Goal: Transaction & Acquisition: Book appointment/travel/reservation

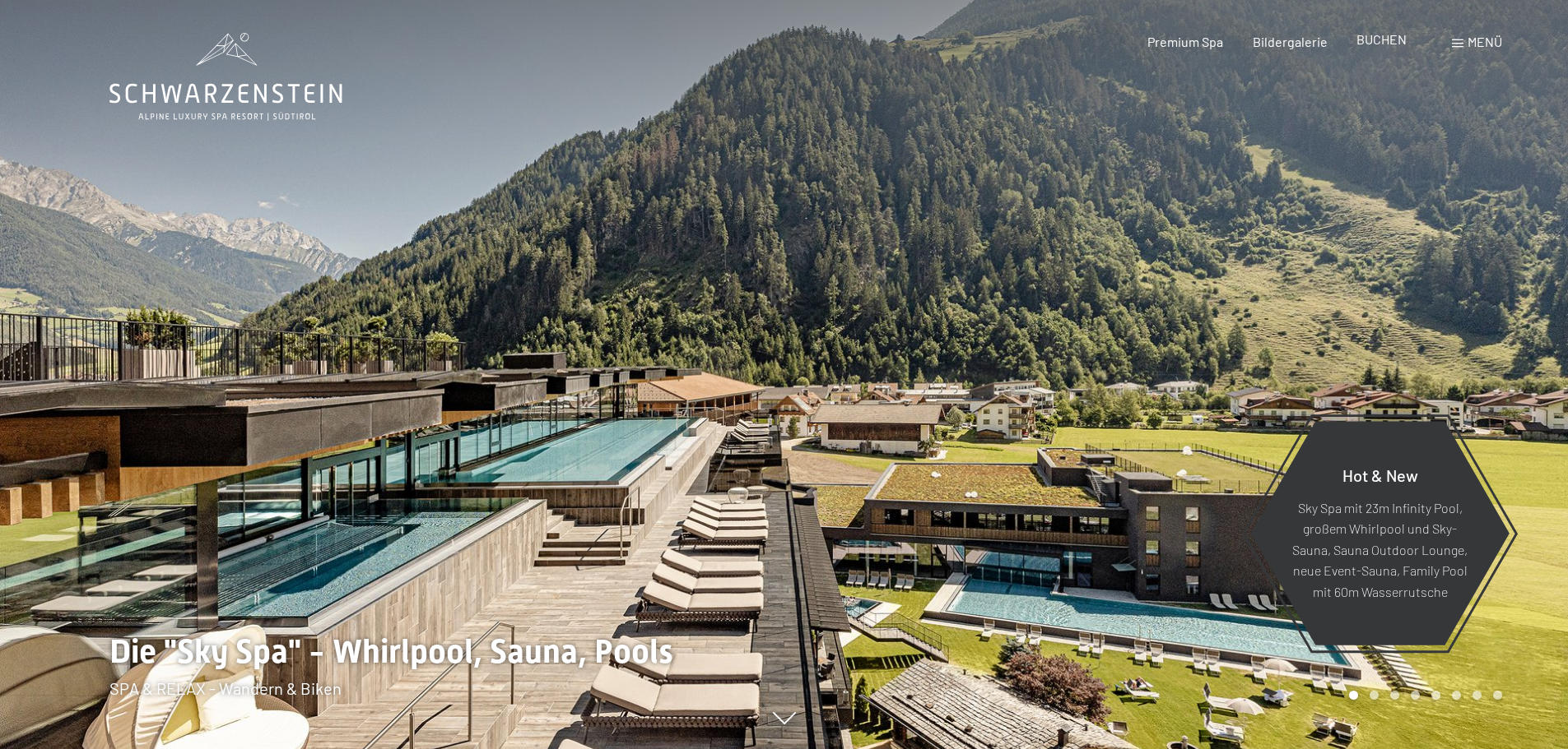
click at [1369, 42] on span "BUCHEN" at bounding box center [1381, 39] width 50 height 16
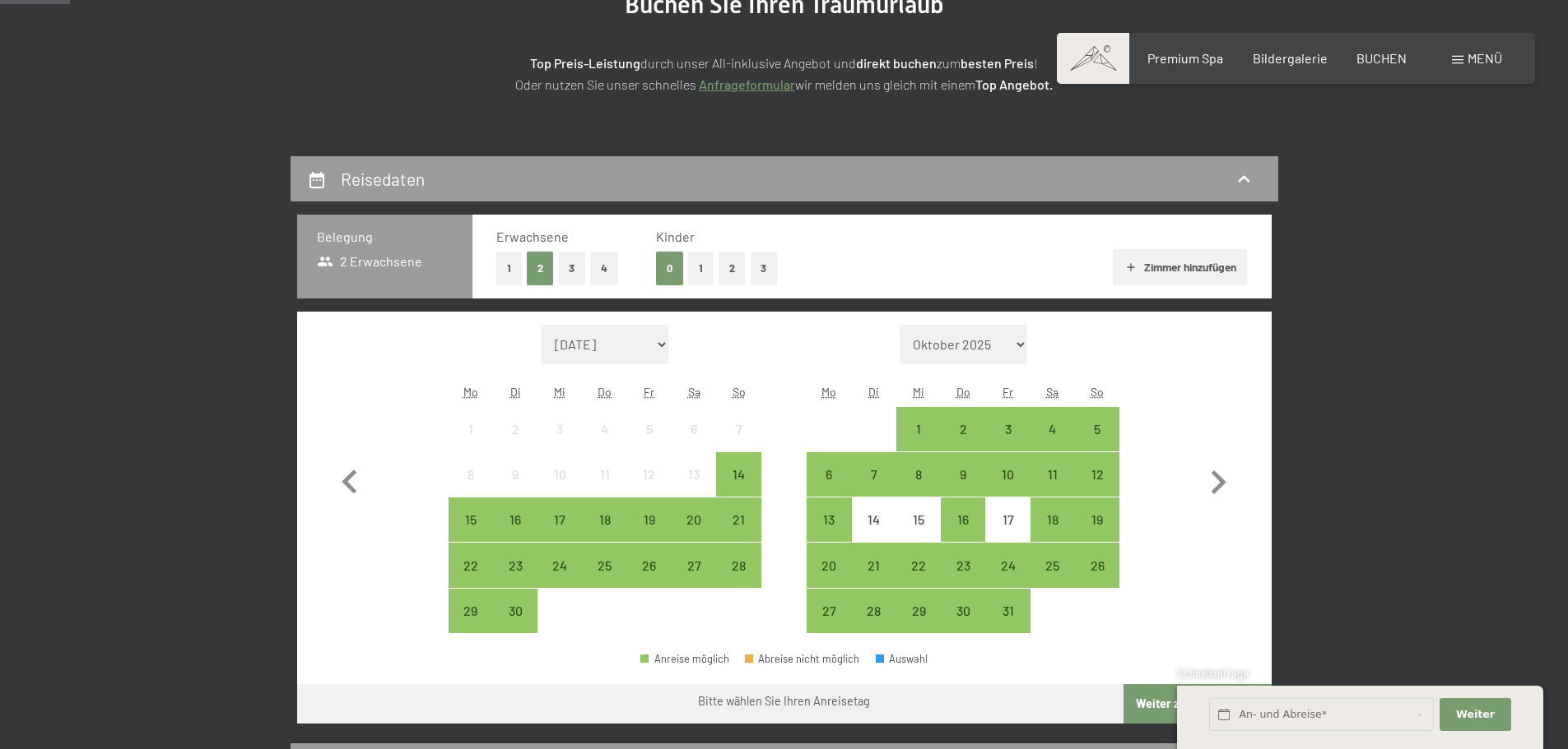
scroll to position [247, 0]
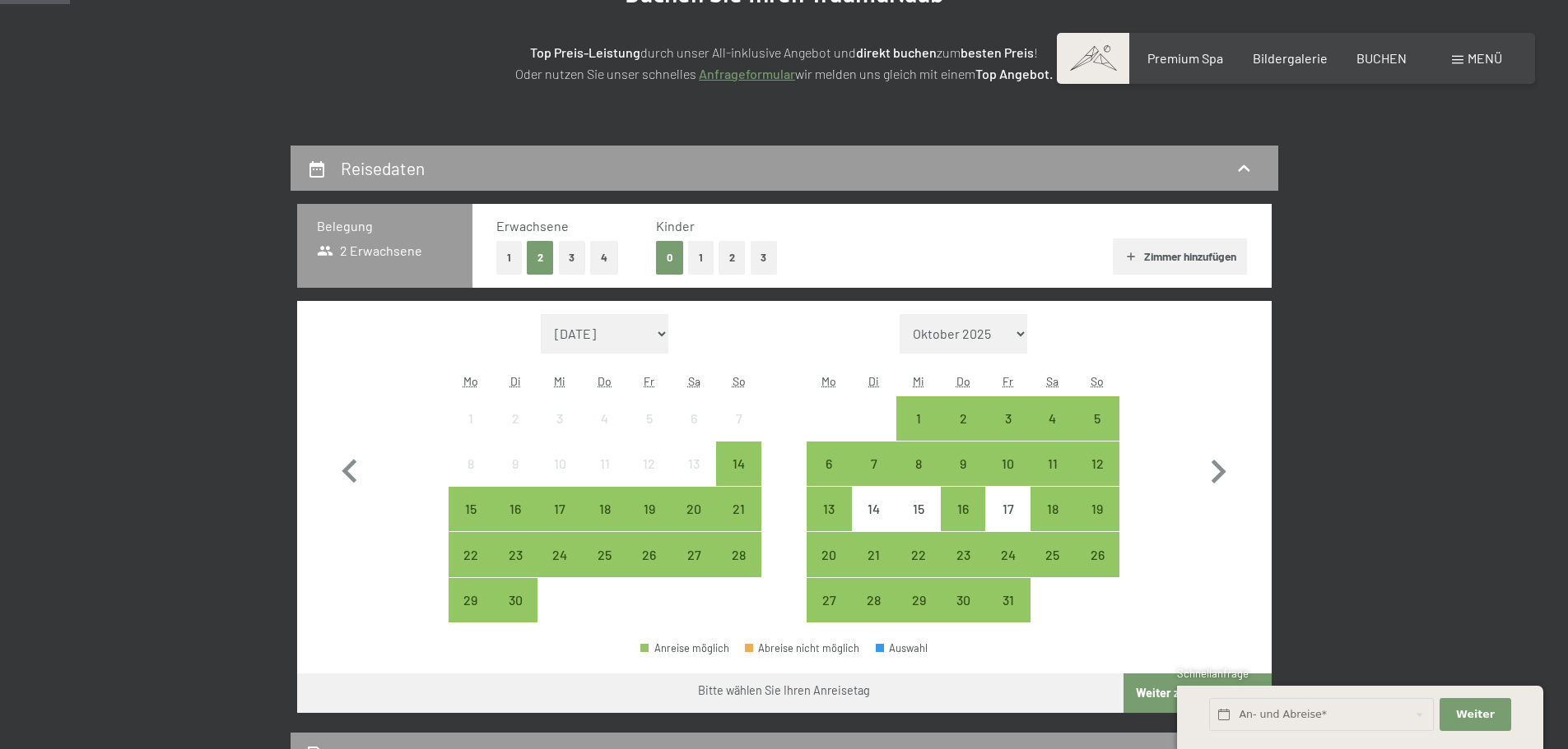
click at [695, 257] on button "1" at bounding box center [700, 258] width 25 height 34
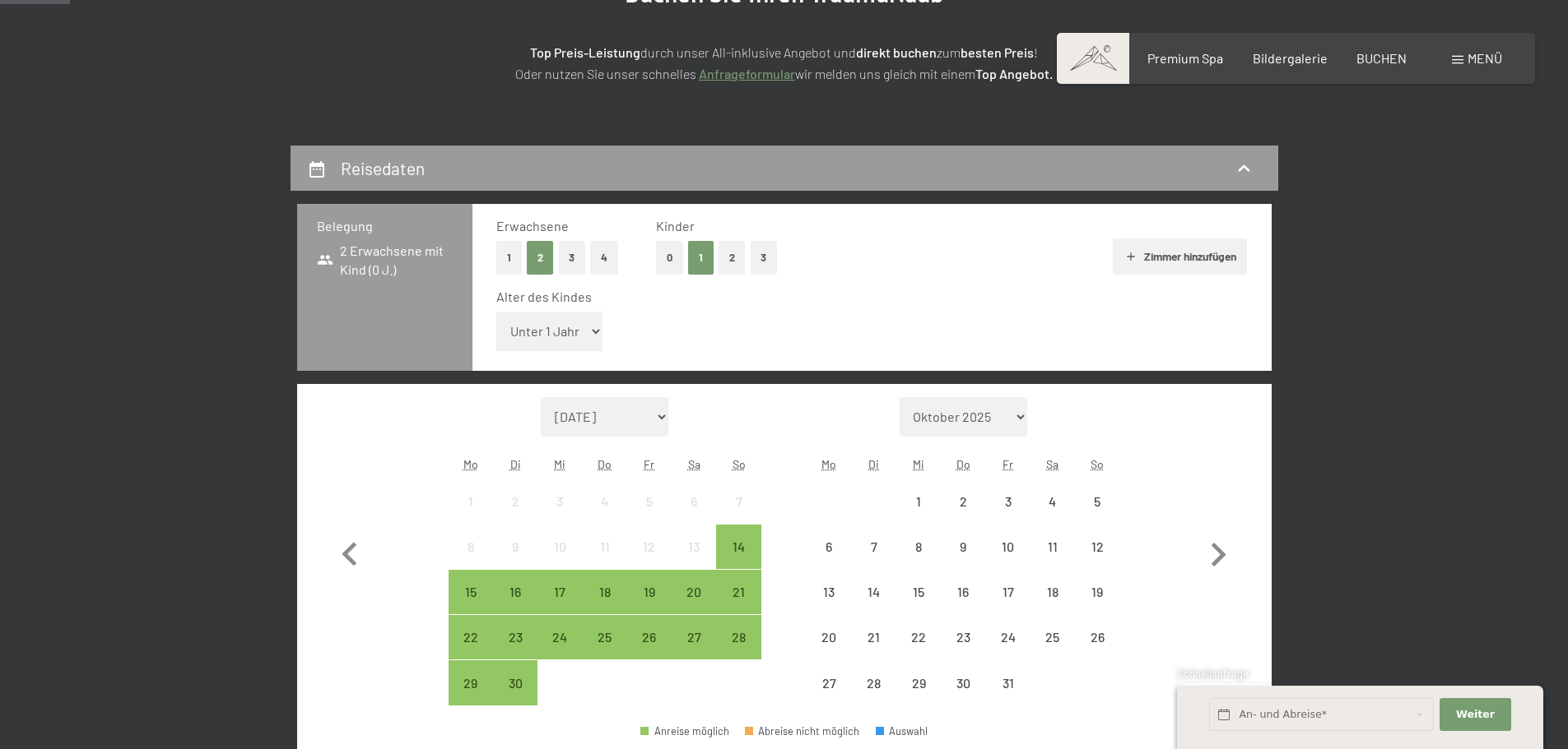
click at [548, 323] on select "Unter 1 Jahr 1 Jahr 2 Jahre 3 Jahre 4 Jahre 5 Jahre 6 Jahre 7 Jahre 8 Jahre 9 J…" at bounding box center [549, 331] width 107 height 40
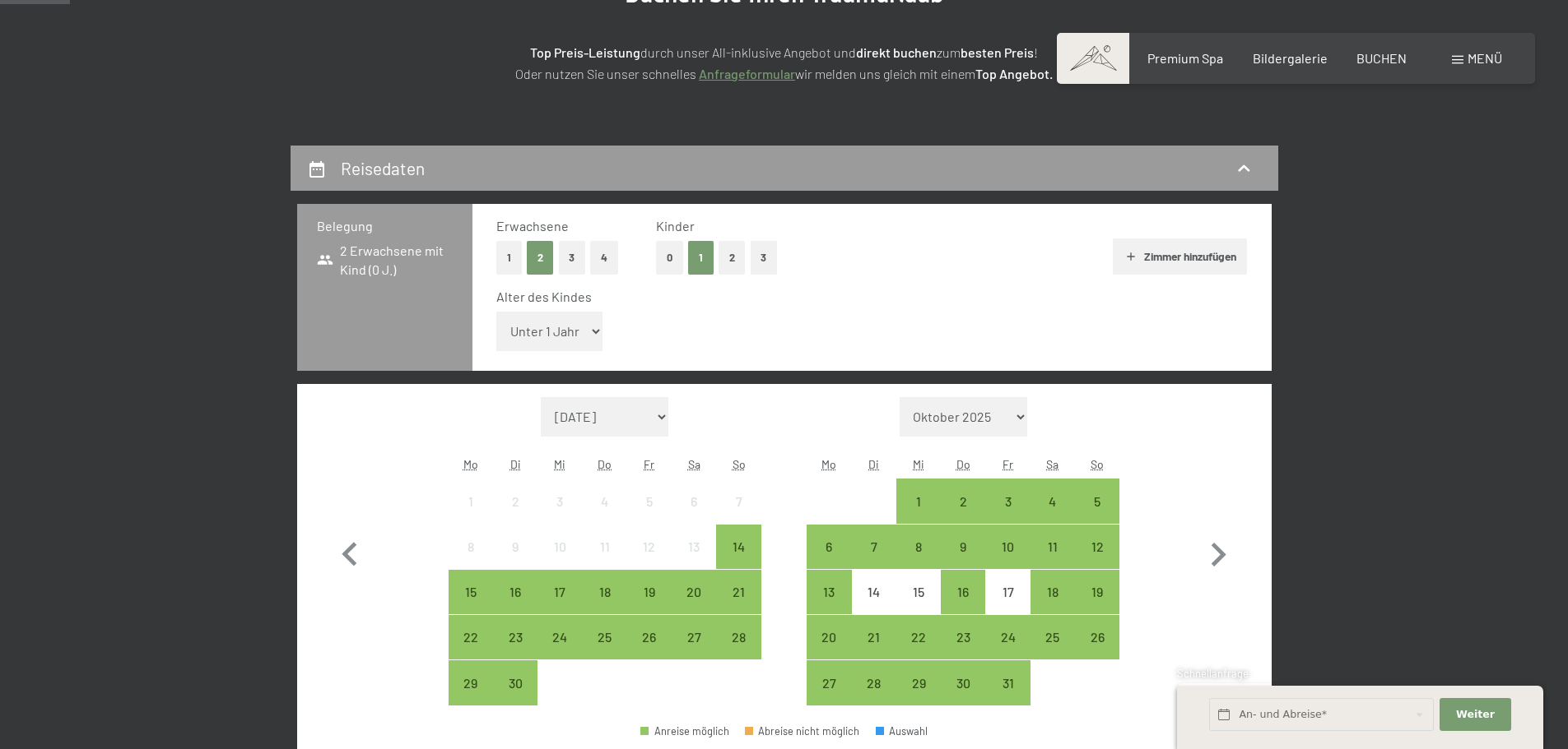
select select "17"
click at [496, 312] on select "Unter 1 Jahr 1 Jahr 2 Jahre 3 Jahre 4 Jahre 5 Jahre 6 Jahre 7 Jahre 8 Jahre 9 J…" at bounding box center [549, 331] width 107 height 40
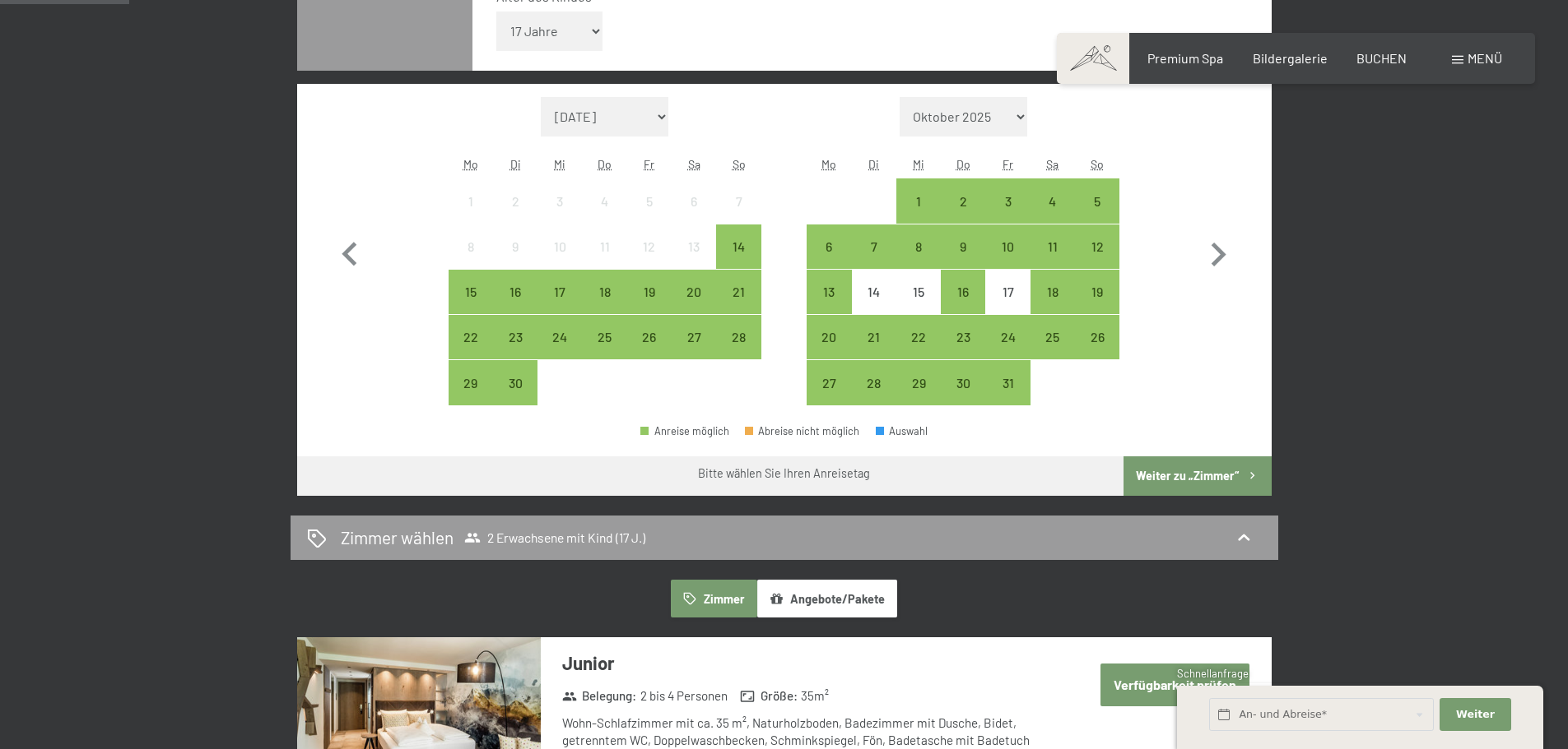
scroll to position [576, 0]
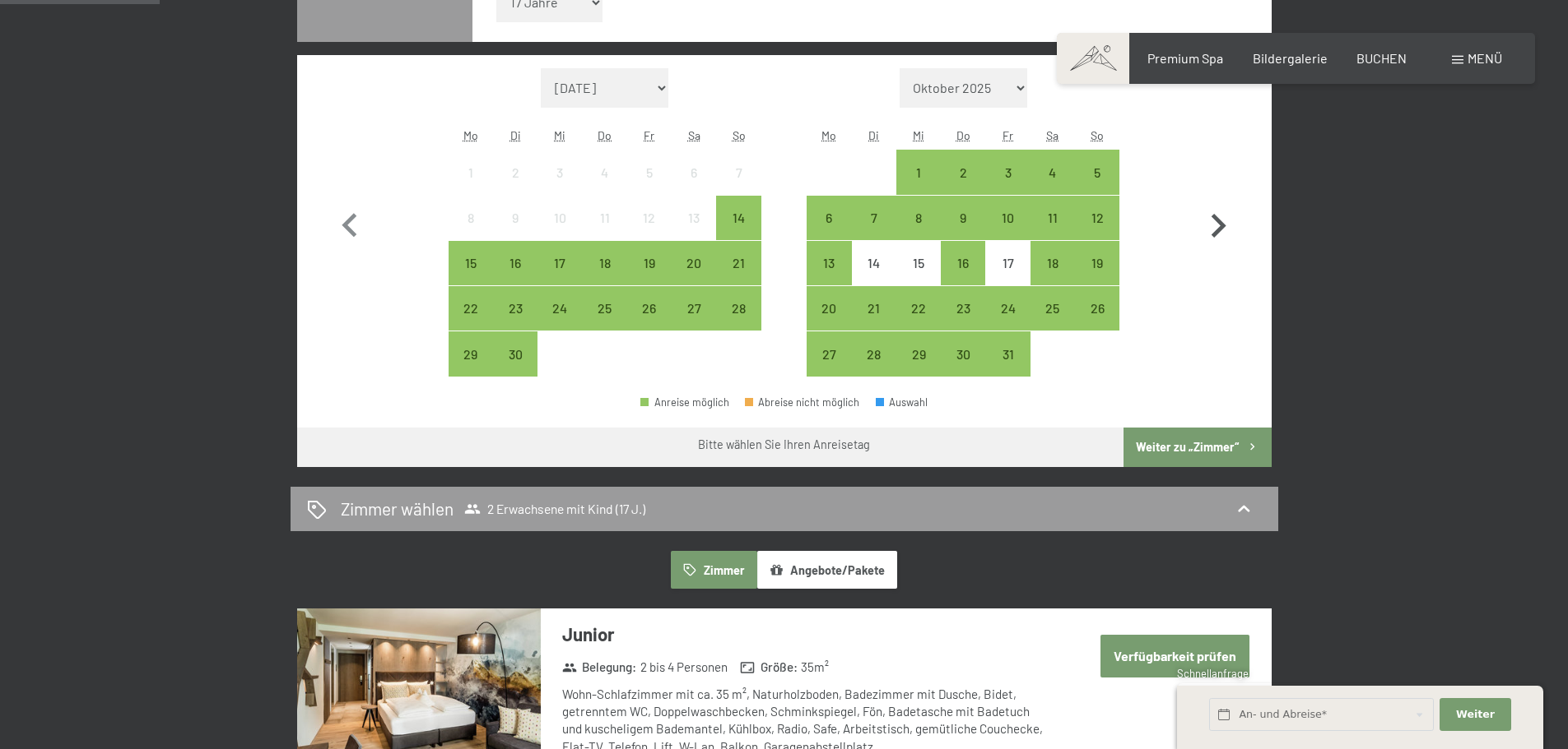
click at [1221, 227] on icon "button" at bounding box center [1219, 226] width 15 height 24
select select "[DATE]"
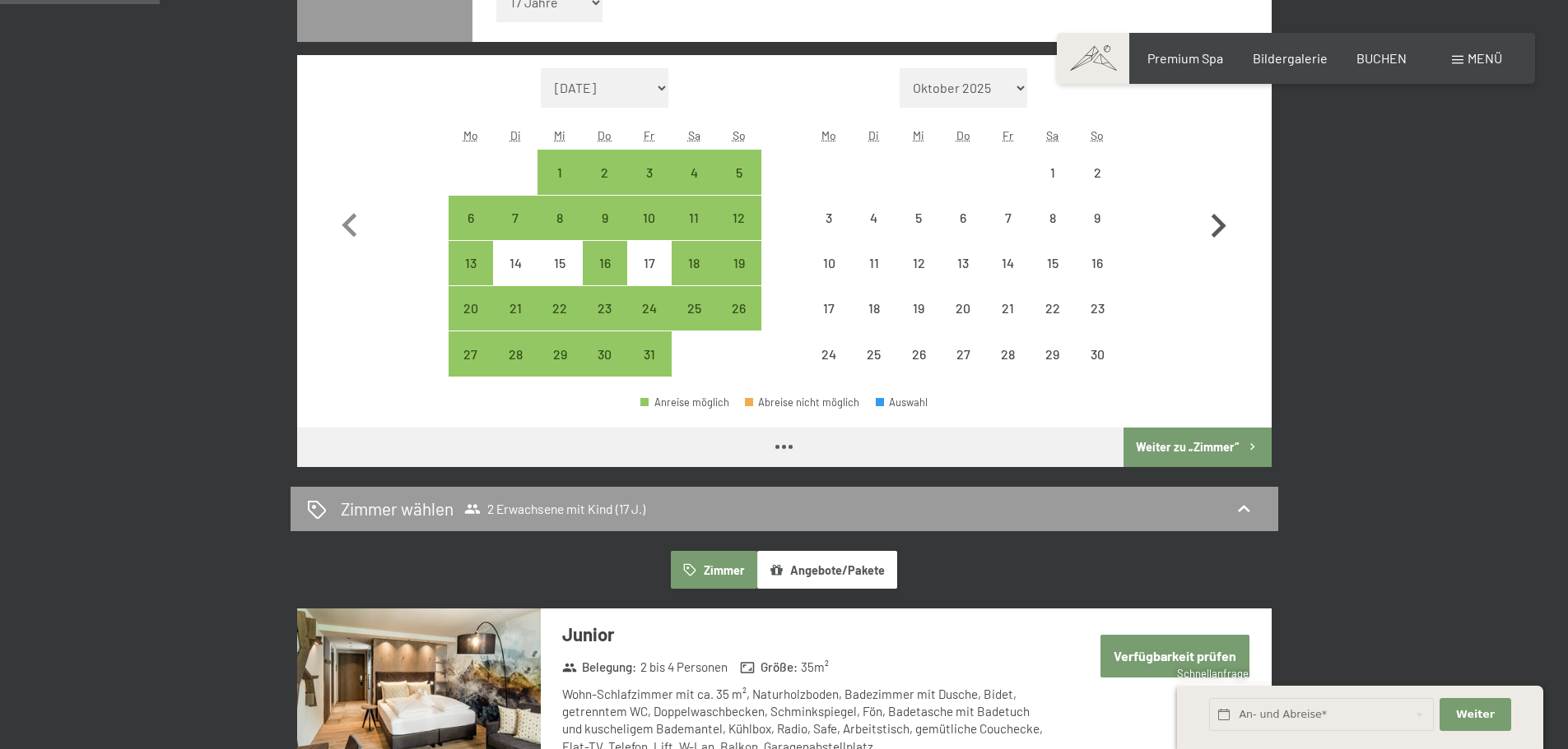
click at [1221, 227] on icon "button" at bounding box center [1219, 226] width 15 height 24
select select "[DATE]"
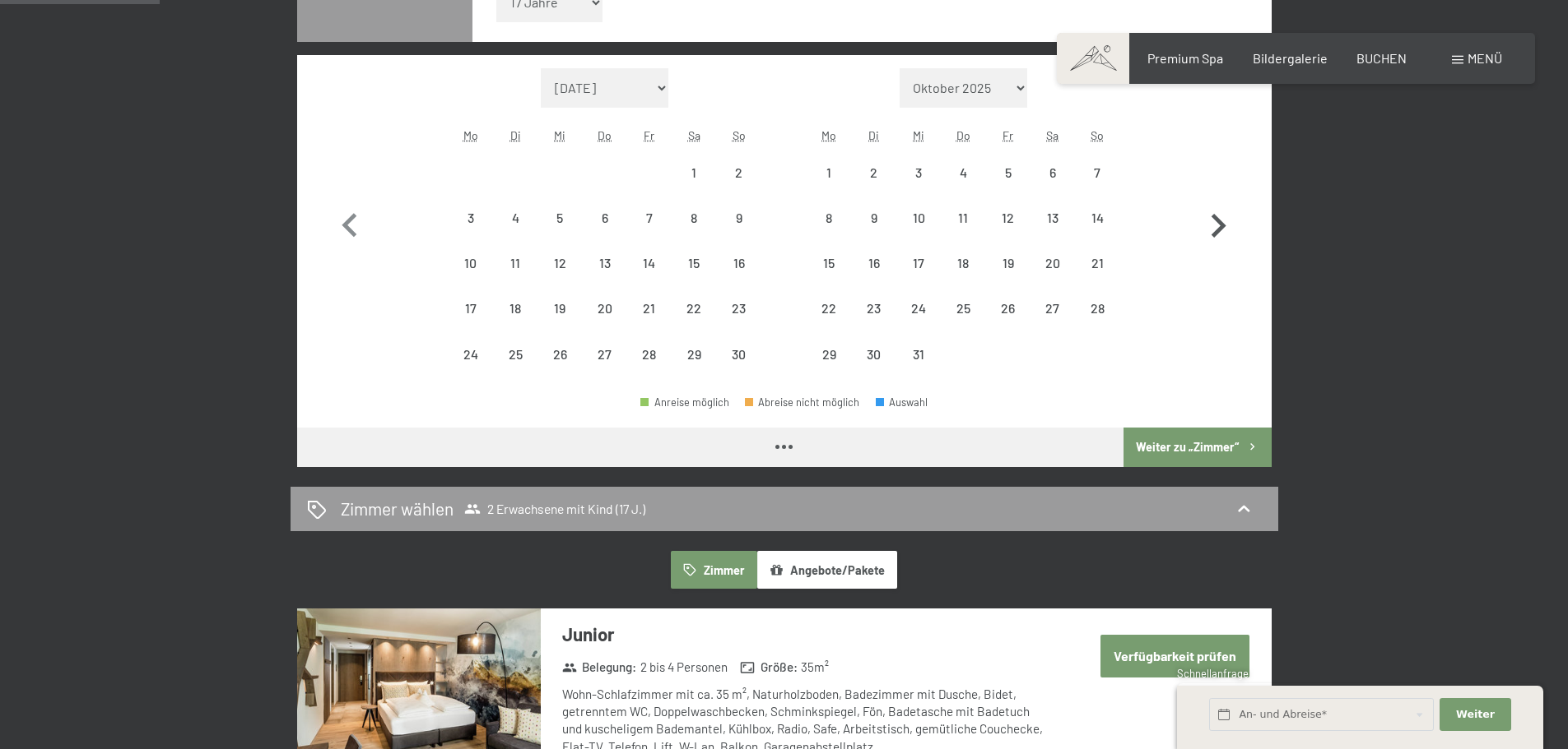
click at [1221, 227] on icon "button" at bounding box center [1219, 226] width 15 height 24
select select "[DATE]"
click at [1221, 227] on icon "button" at bounding box center [1219, 226] width 15 height 24
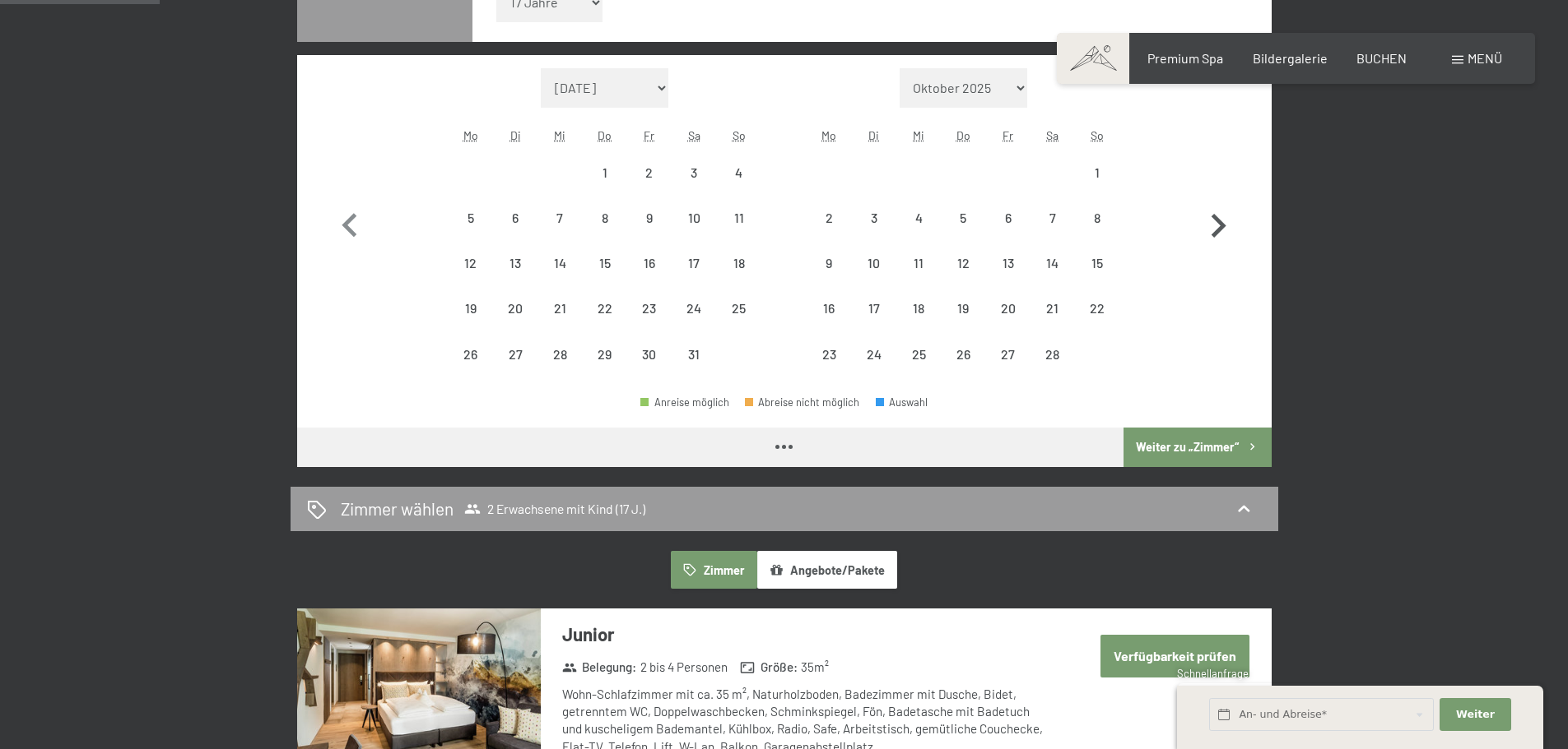
select select "[DATE]"
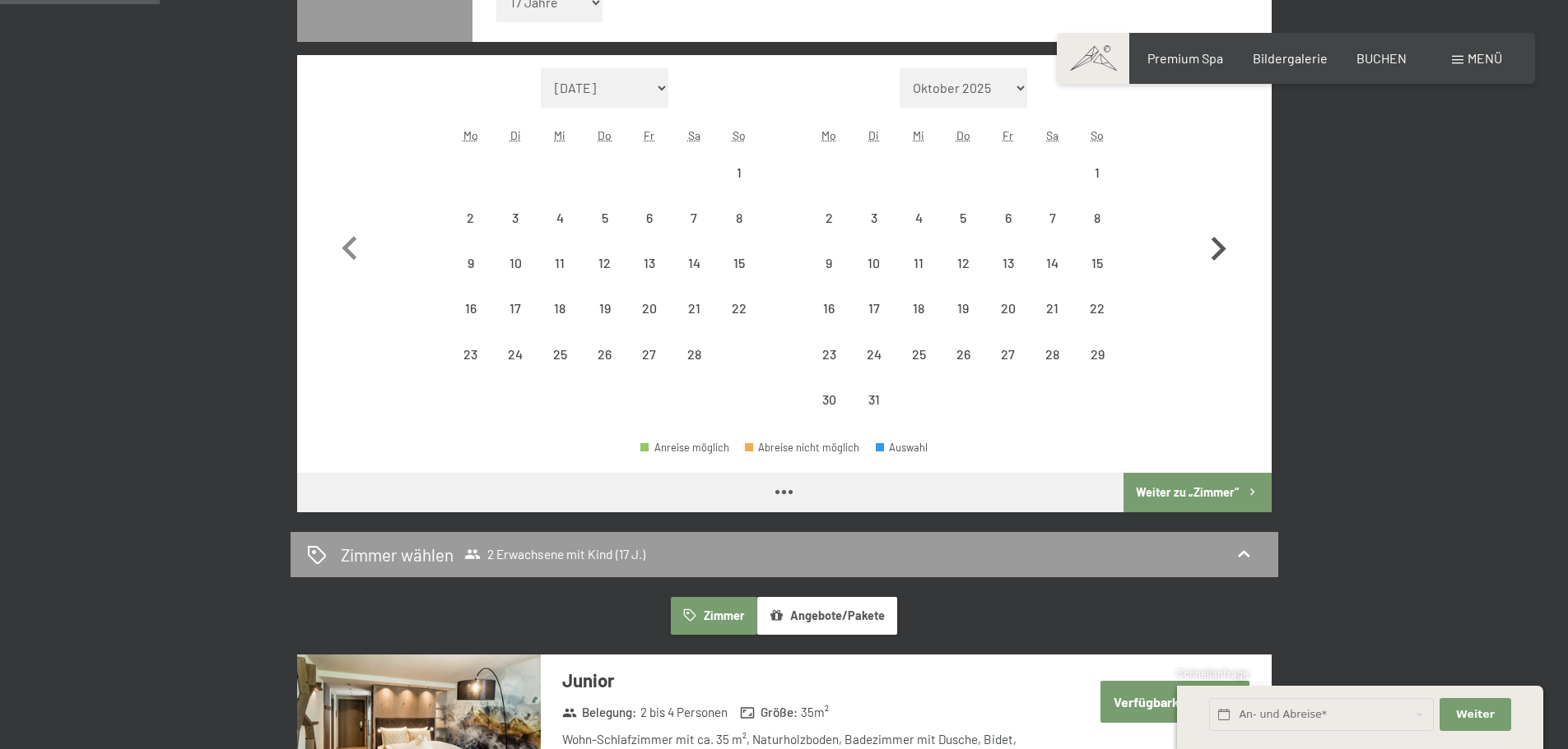
click at [1221, 227] on icon "button" at bounding box center [1218, 249] width 48 height 48
select select "[DATE]"
click at [1221, 227] on icon "button" at bounding box center [1218, 249] width 48 height 48
select select "[DATE]"
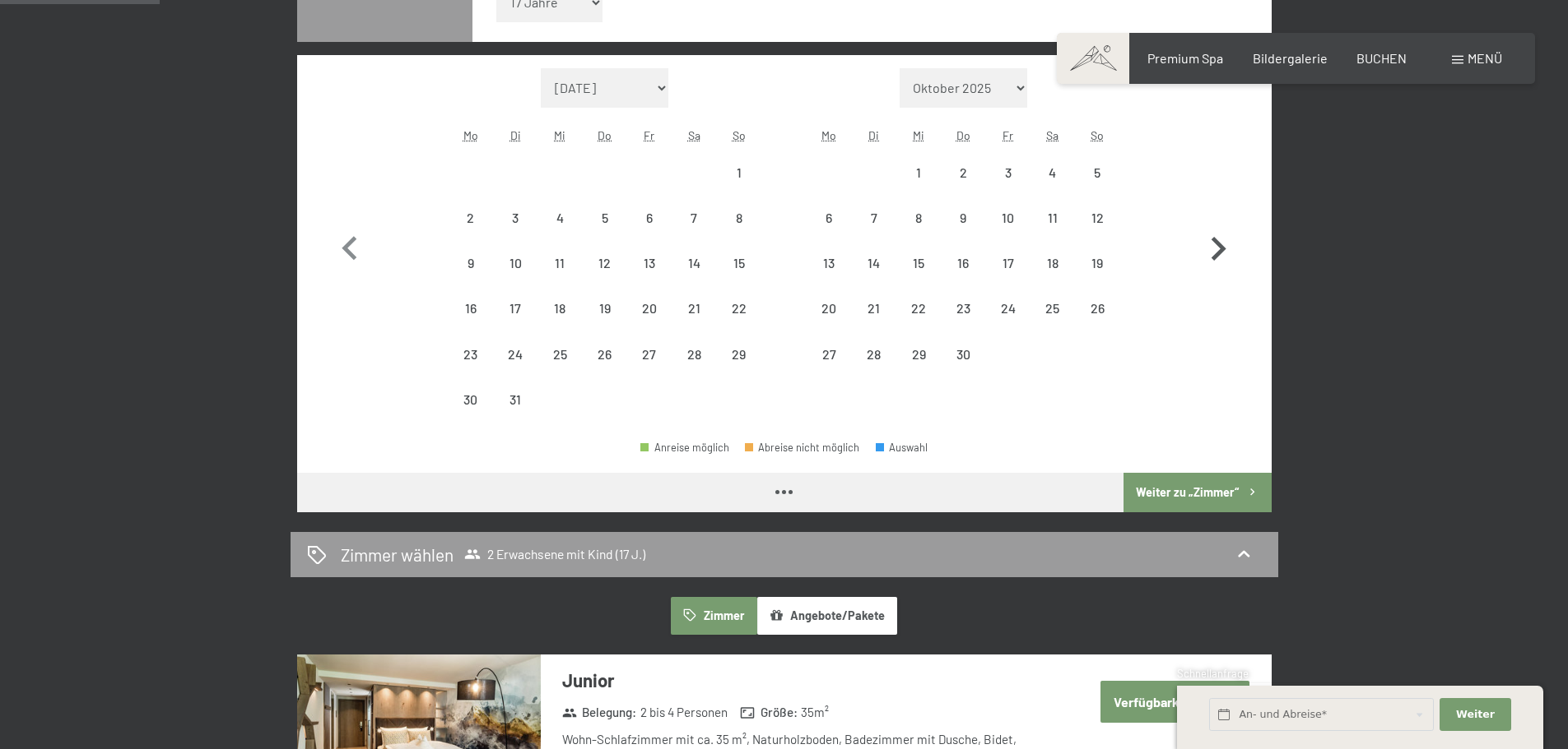
select select "[DATE]"
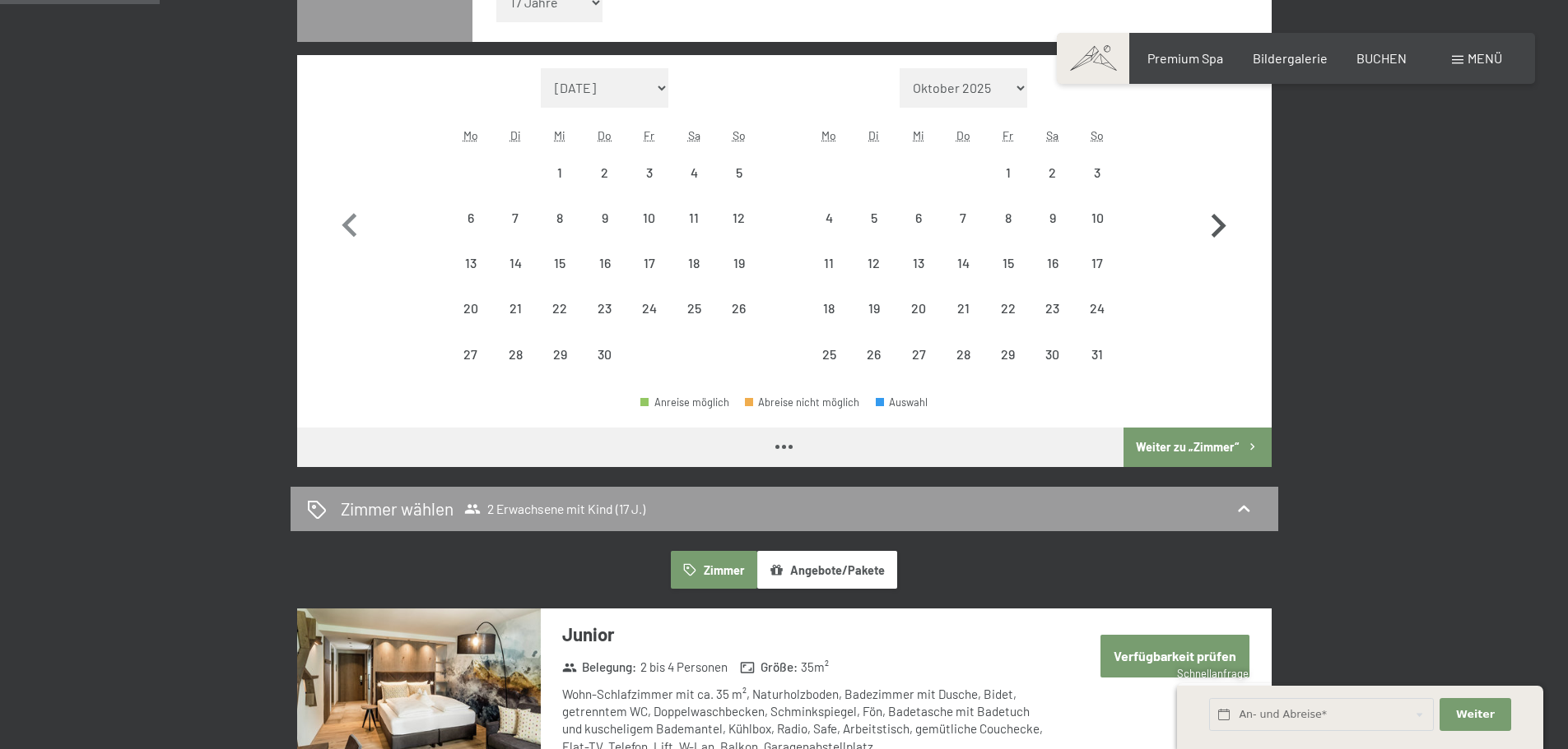
select select "[DATE]"
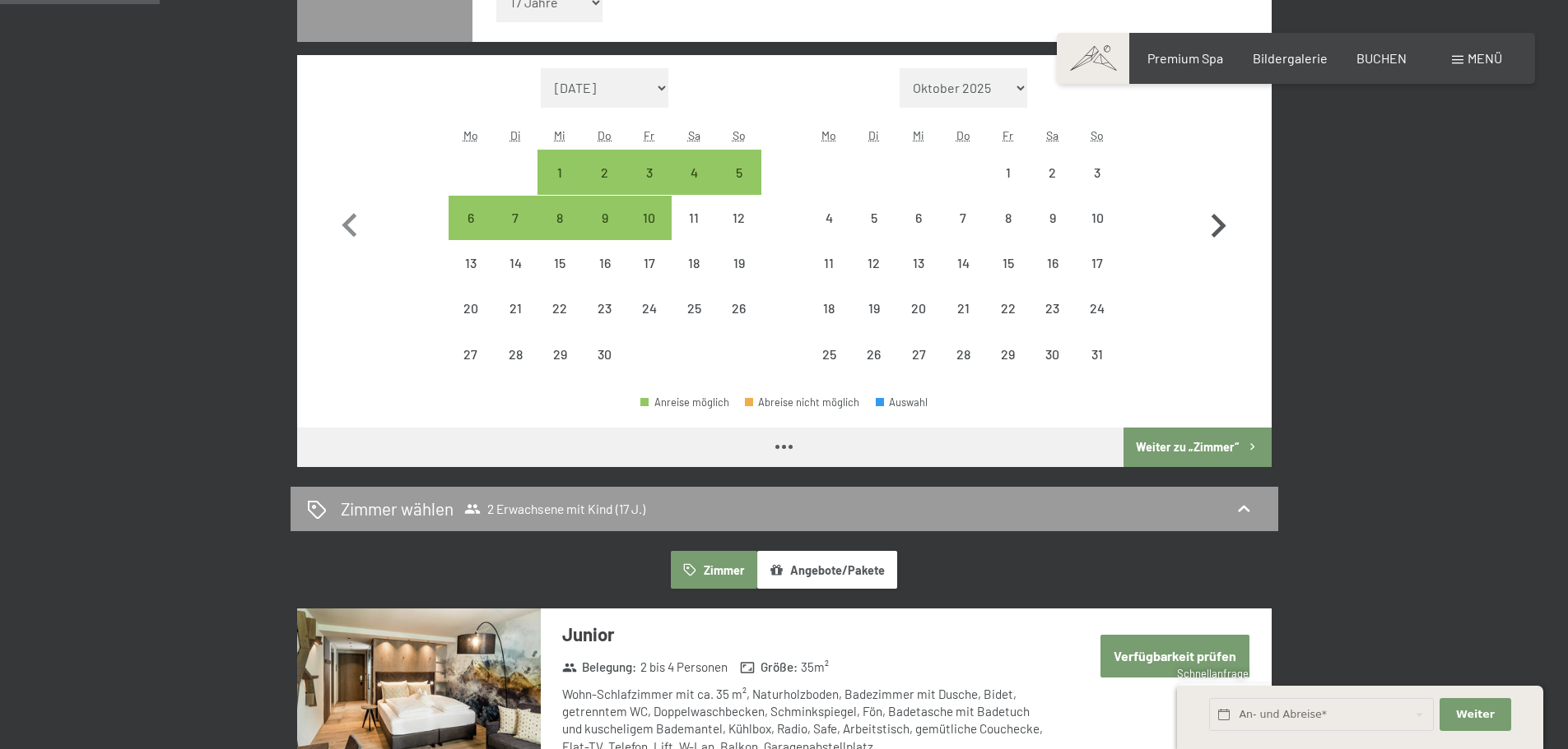
click at [1221, 227] on icon "button" at bounding box center [1219, 226] width 15 height 24
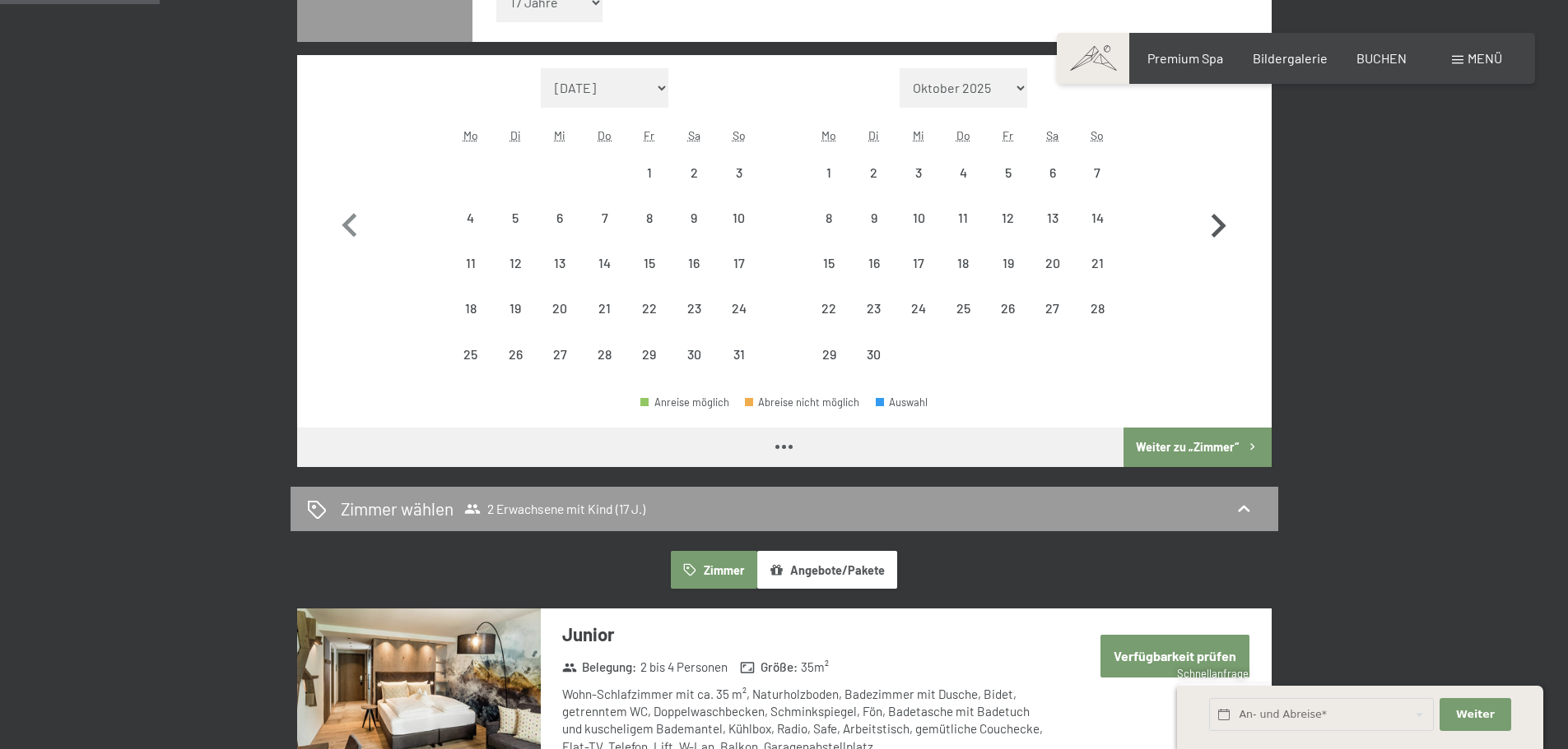
select select "[DATE]"
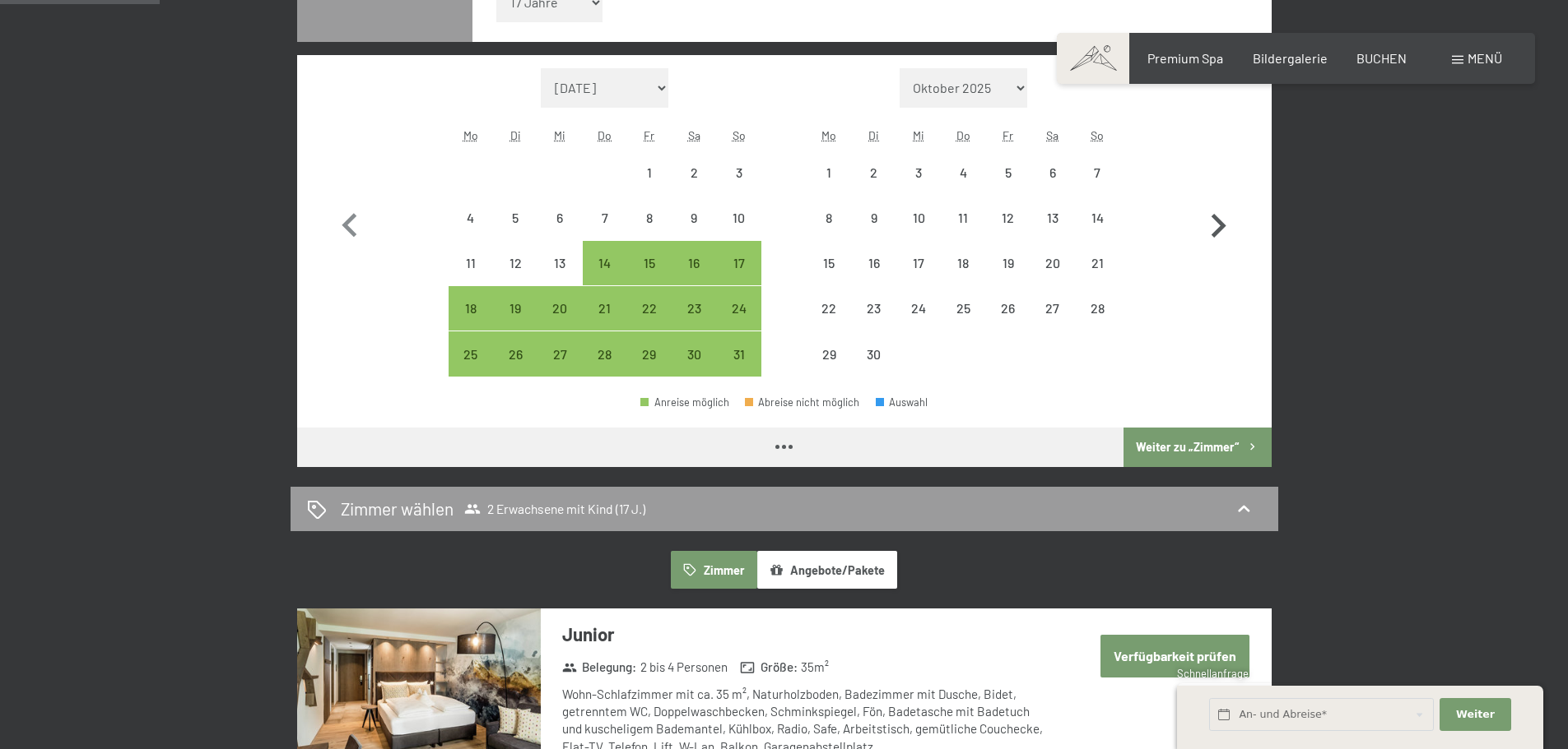
select select "[DATE]"
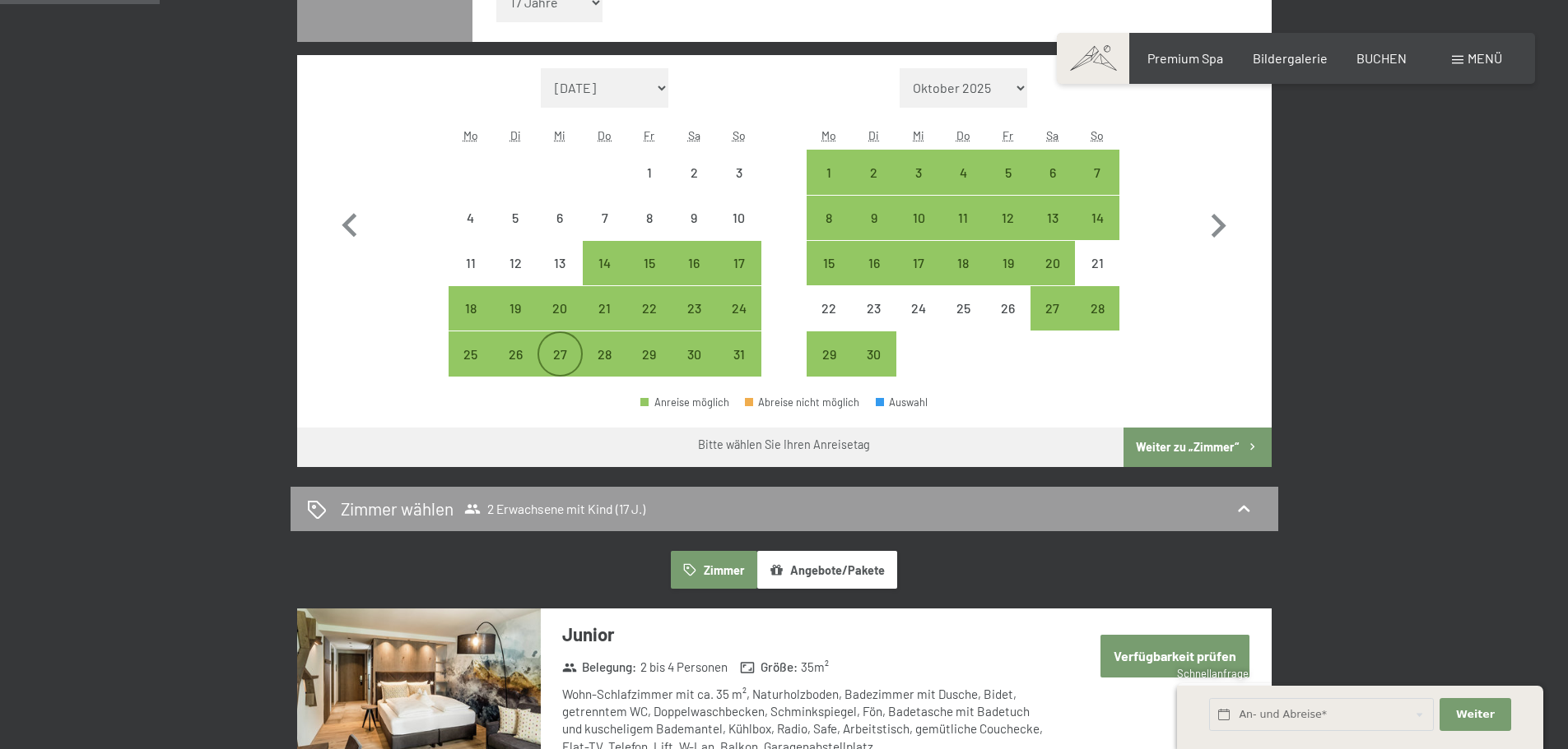
click at [553, 350] on div "27" at bounding box center [560, 369] width 41 height 41
select select "[DATE]"
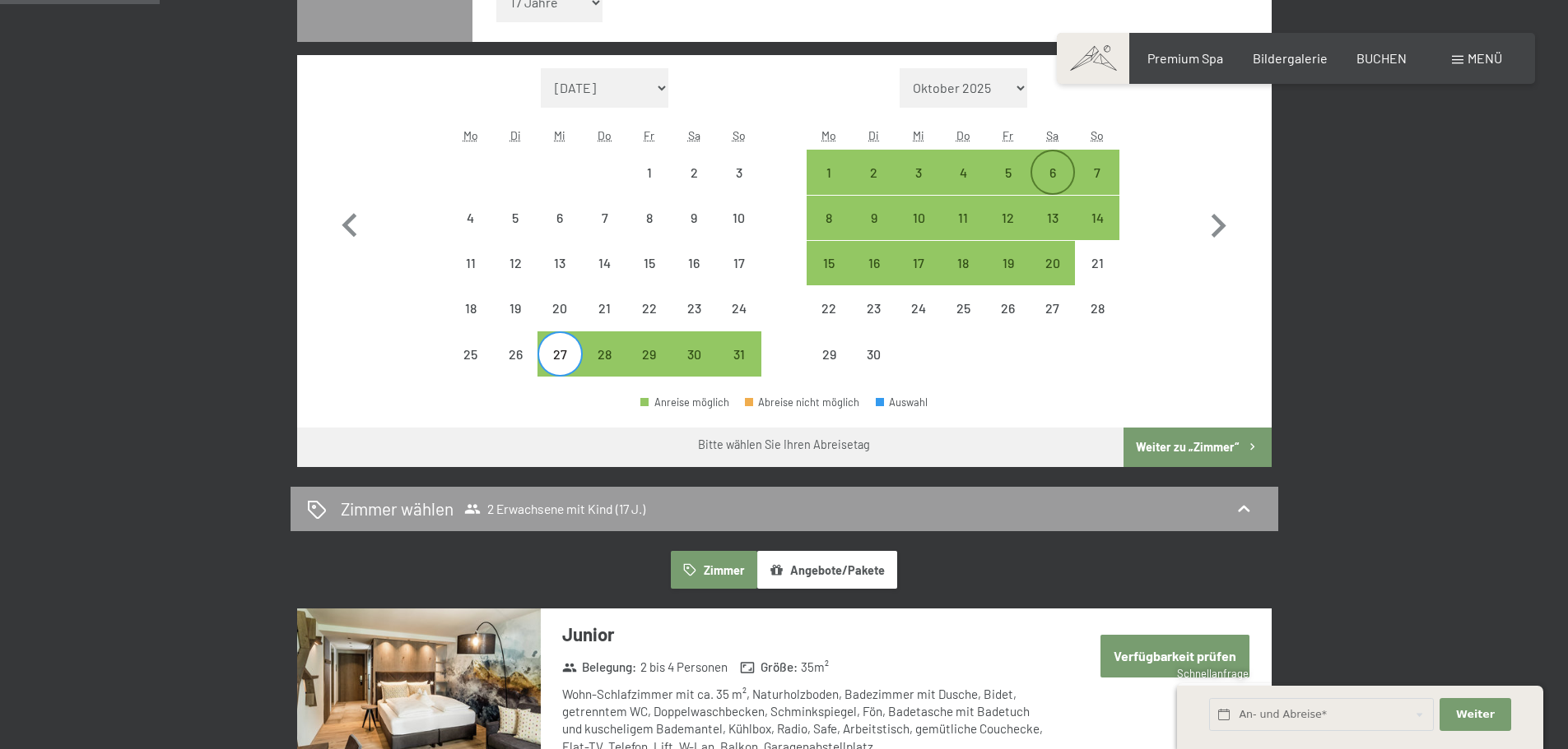
click at [1046, 170] on div "6" at bounding box center [1052, 186] width 41 height 41
select select "[DATE]"
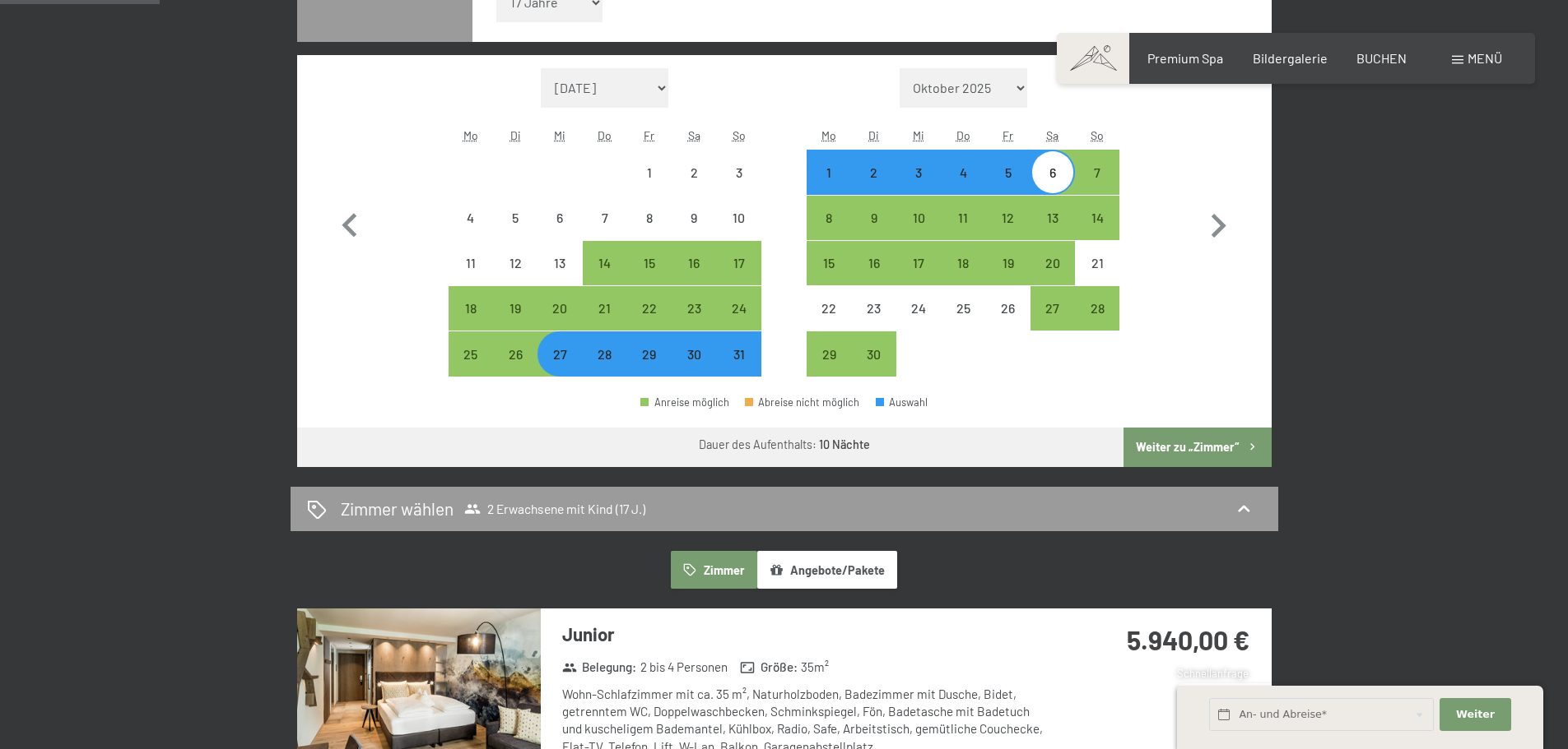
click at [1145, 449] on button "Weiter zu „Zimmer“" at bounding box center [1197, 447] width 148 height 40
select select "[DATE]"
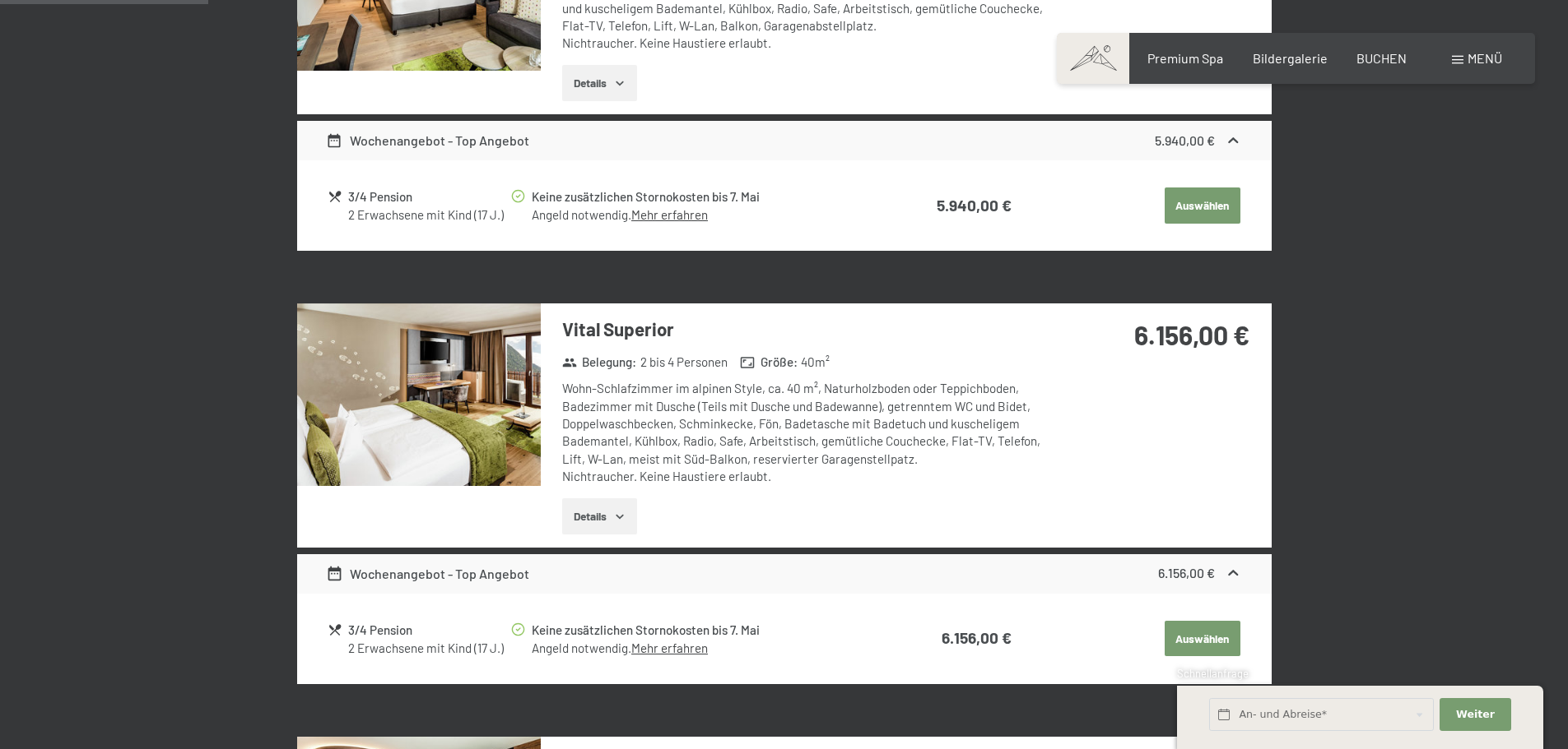
scroll to position [721, 0]
